Goal: Understand process/instructions

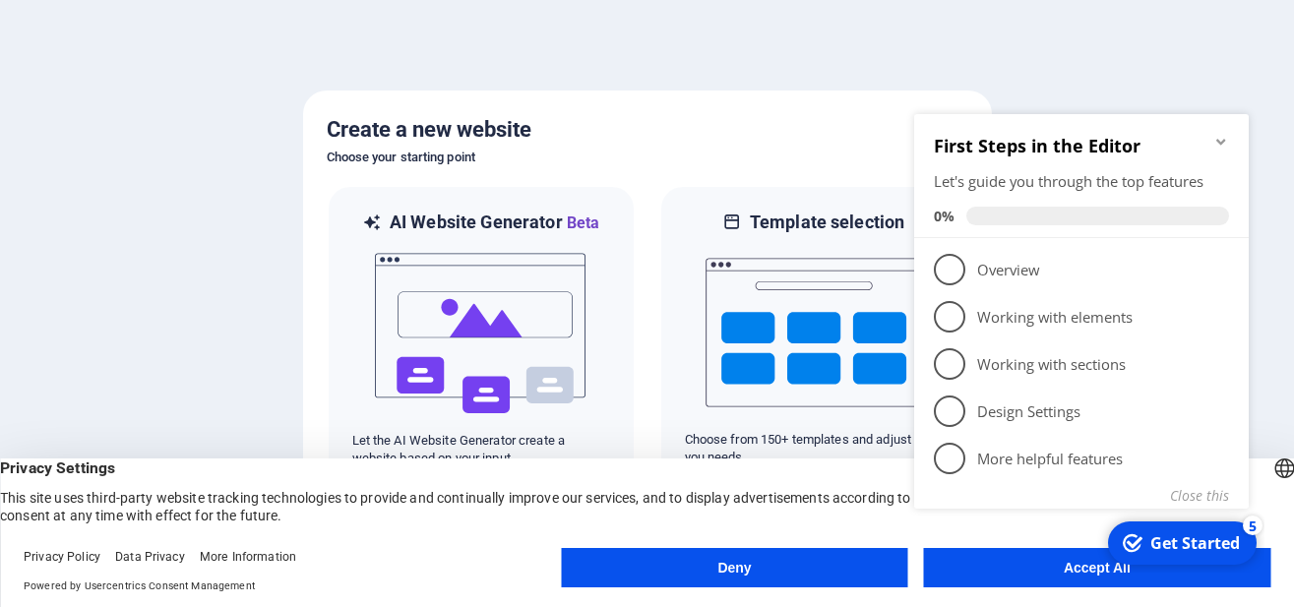
click div "checkmark Get Started 5 First Steps in the Editor Let's guide you through the t…"
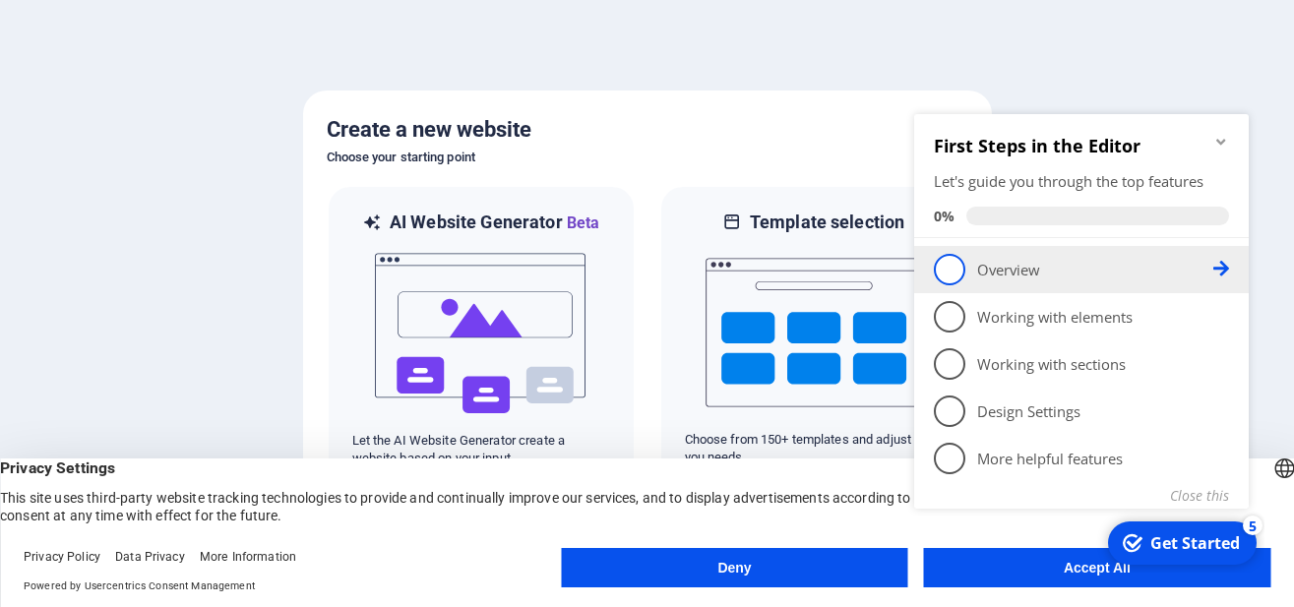
click at [1029, 279] on p "Overview - incomplete" at bounding box center [1095, 270] width 236 height 21
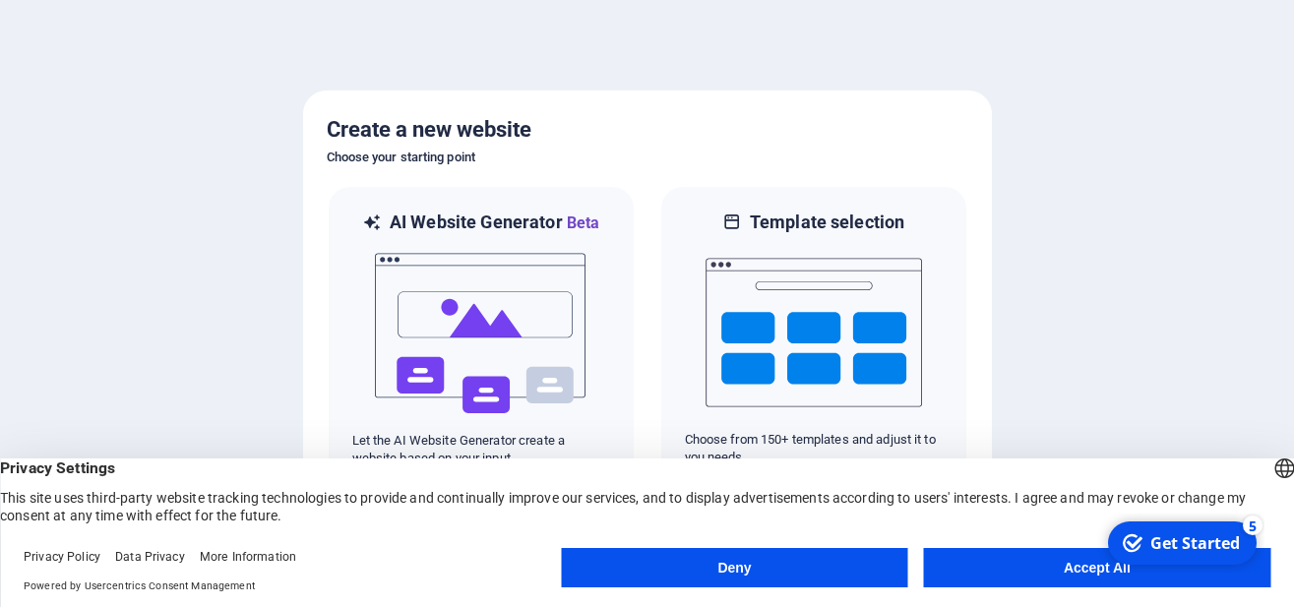
click at [1004, 582] on button "Accept All" at bounding box center [1097, 567] width 346 height 39
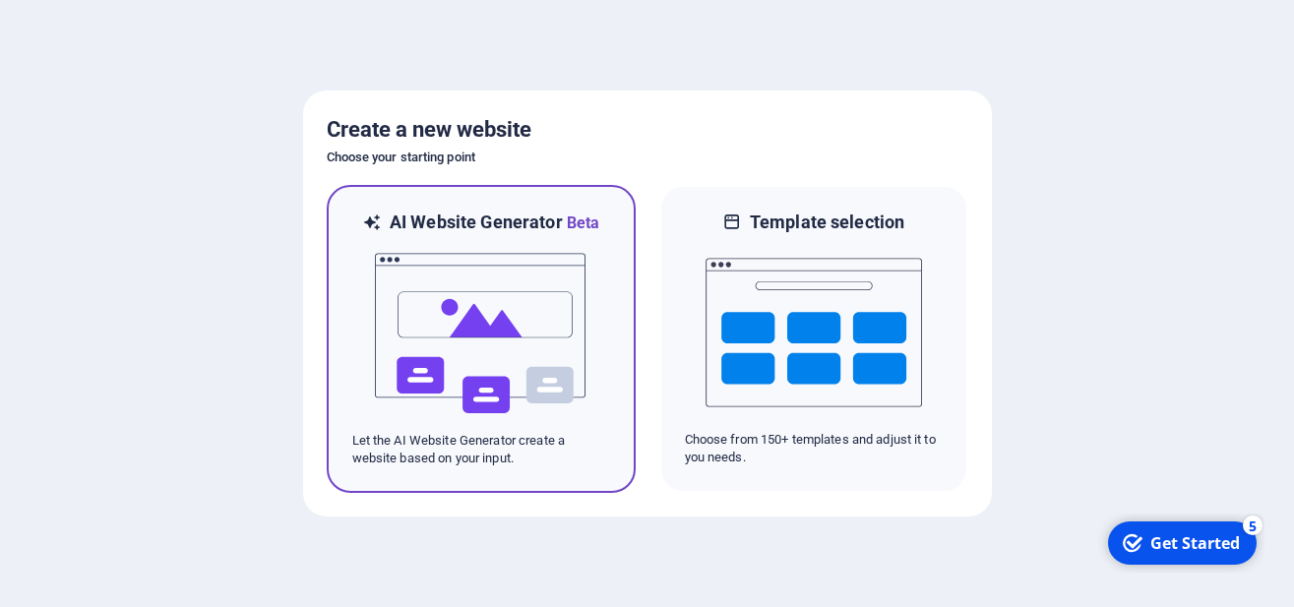
click at [597, 370] on div at bounding box center [481, 333] width 258 height 197
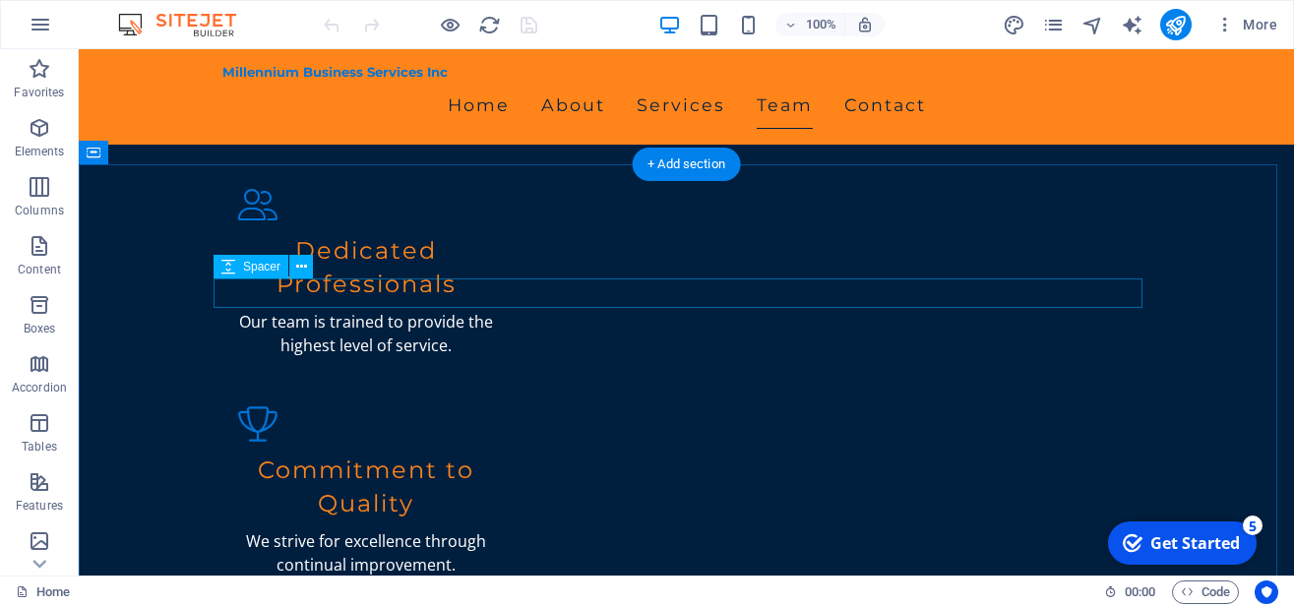
scroll to position [2008, 0]
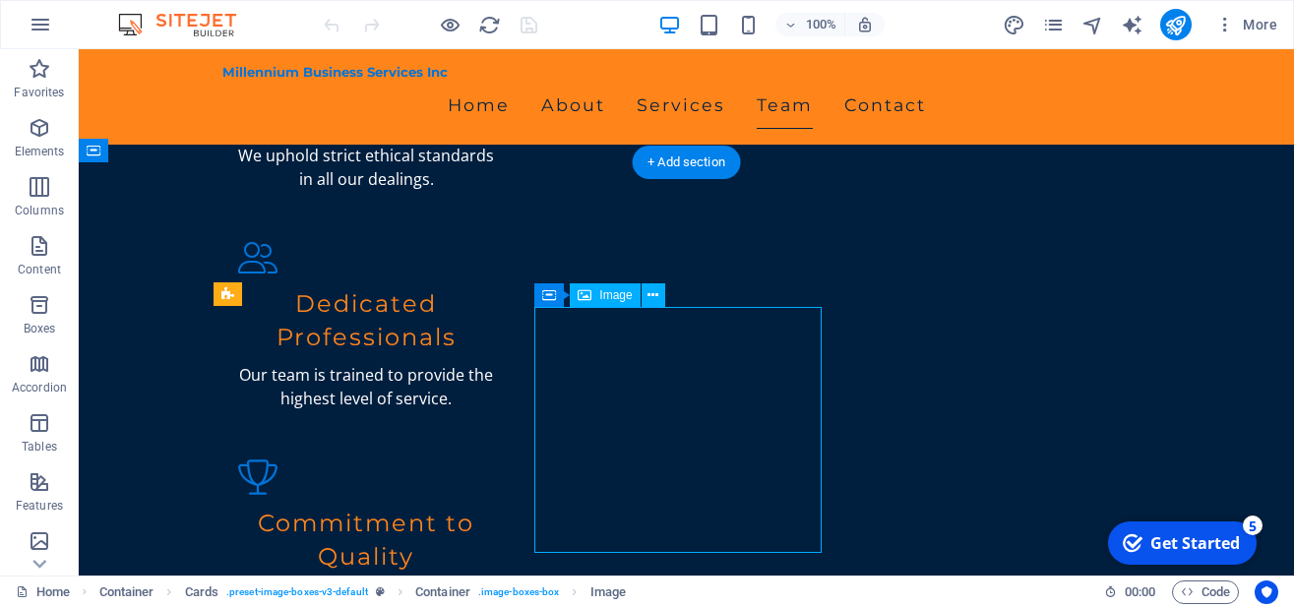
scroll to position [2209, 0]
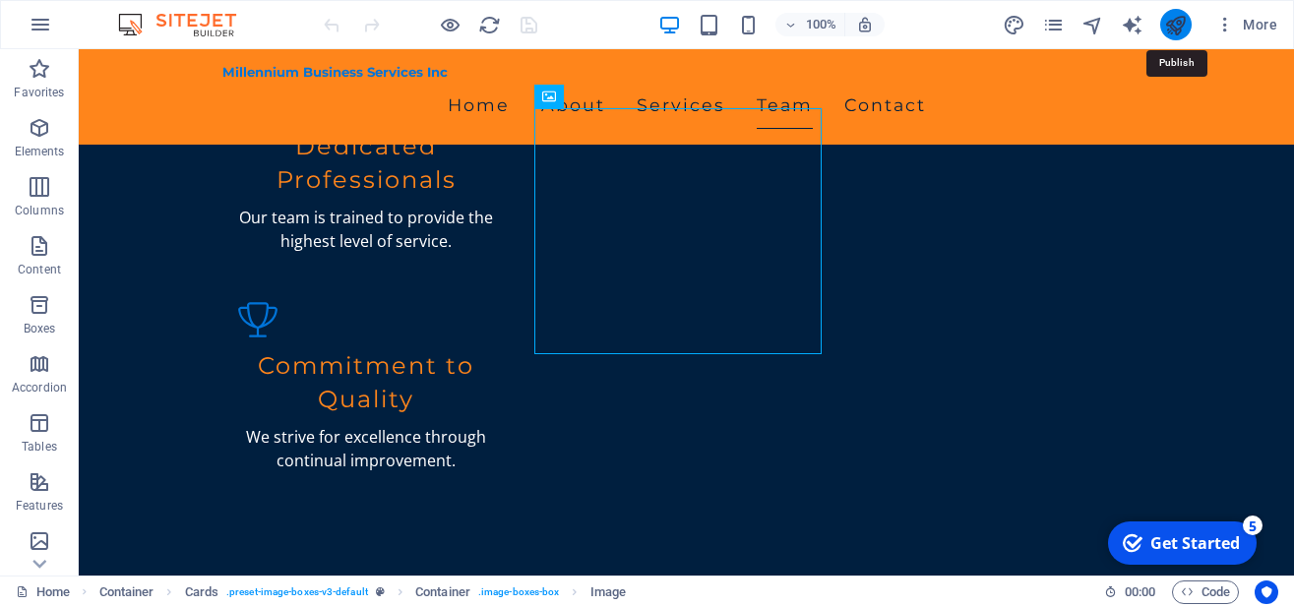
click at [1169, 28] on icon "publish" at bounding box center [1175, 25] width 23 height 23
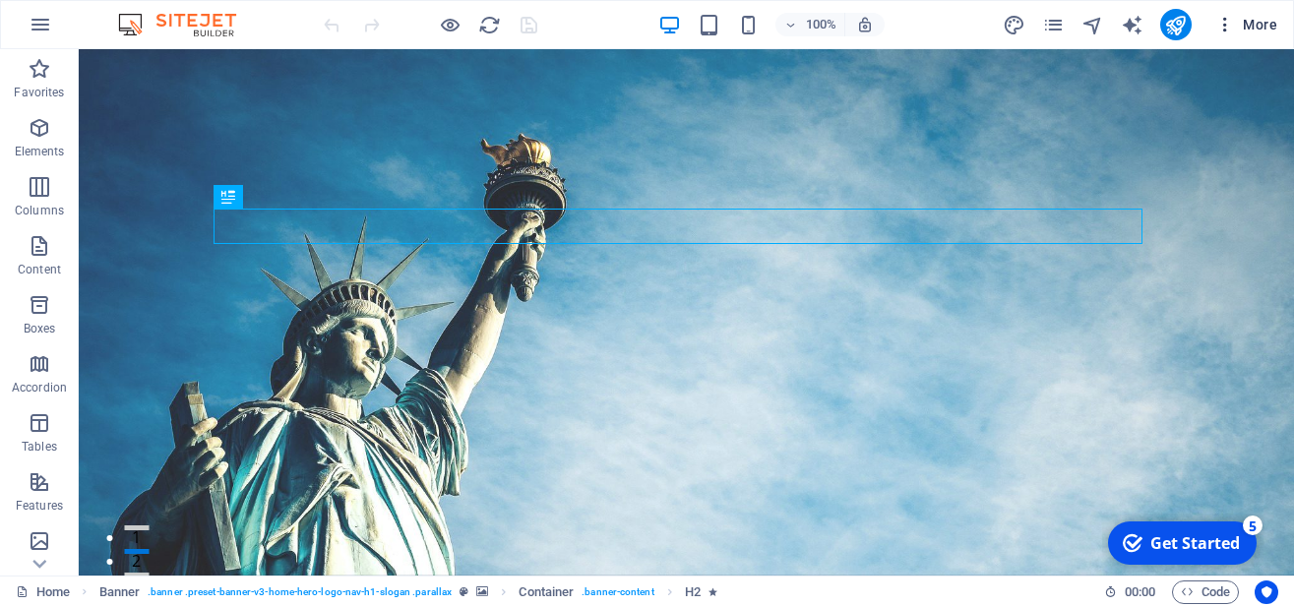
click at [1264, 25] on span "More" at bounding box center [1247, 25] width 62 height 20
